Goal: Find specific page/section: Find specific page/section

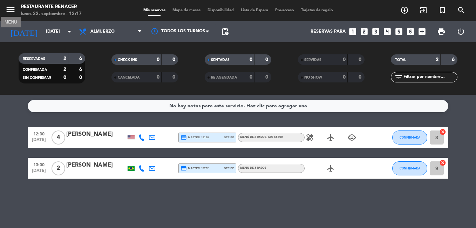
click at [9, 10] on icon "menu" at bounding box center [10, 9] width 11 height 11
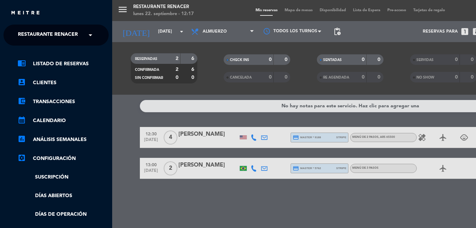
click at [194, 206] on div "menu Restaurante Renacer [DATE] 22. septiembre - 12:17 Mis reservas Mapa de mes…" at bounding box center [350, 114] width 476 height 228
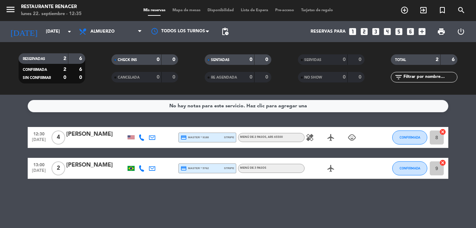
click at [16, 8] on span "menu" at bounding box center [13, 10] width 16 height 16
click at [15, 9] on icon "menu" at bounding box center [10, 9] width 11 height 11
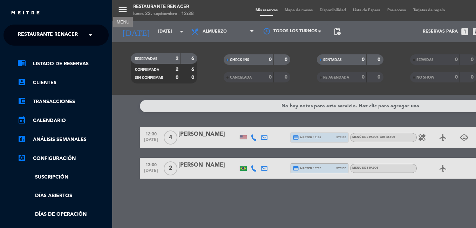
click at [50, 31] on span "Restaurante Renacer" at bounding box center [48, 35] width 60 height 15
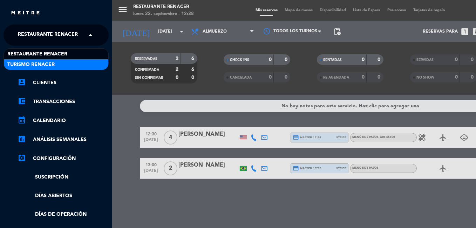
click at [46, 62] on span "Turismo Renacer" at bounding box center [30, 65] width 47 height 8
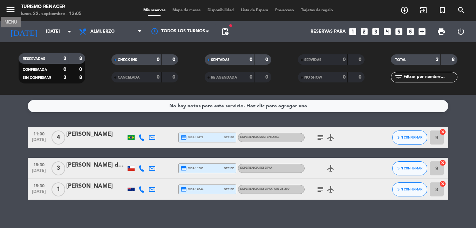
click at [9, 13] on icon "menu" at bounding box center [10, 9] width 11 height 11
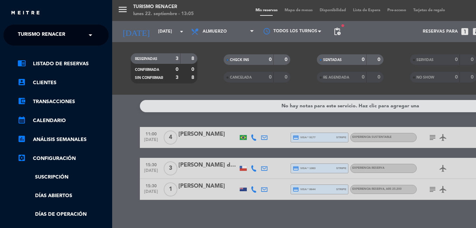
click at [91, 34] on span at bounding box center [92, 35] width 12 height 15
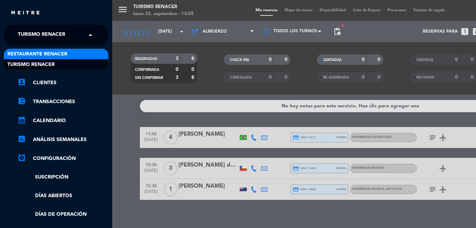
click at [56, 53] on span "Restaurante Renacer" at bounding box center [37, 54] width 60 height 8
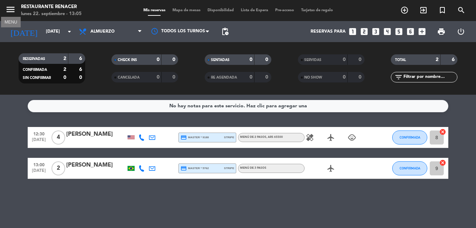
click at [8, 7] on icon "menu" at bounding box center [10, 9] width 11 height 11
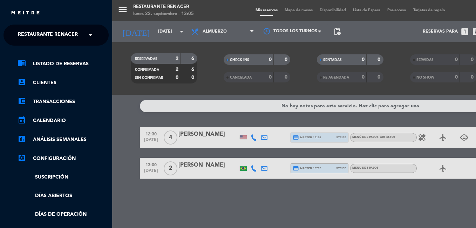
click at [63, 33] on span "Restaurante Renacer" at bounding box center [48, 35] width 60 height 15
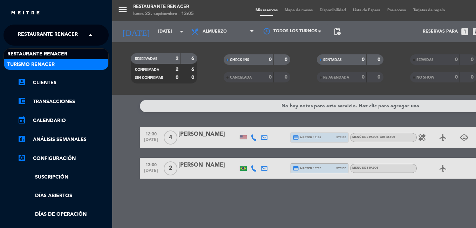
drag, startPoint x: 47, startPoint y: 62, endPoint x: 75, endPoint y: 54, distance: 29.4
click at [47, 62] on span "Turismo Renacer" at bounding box center [30, 65] width 47 height 8
